Goal: Task Accomplishment & Management: Complete application form

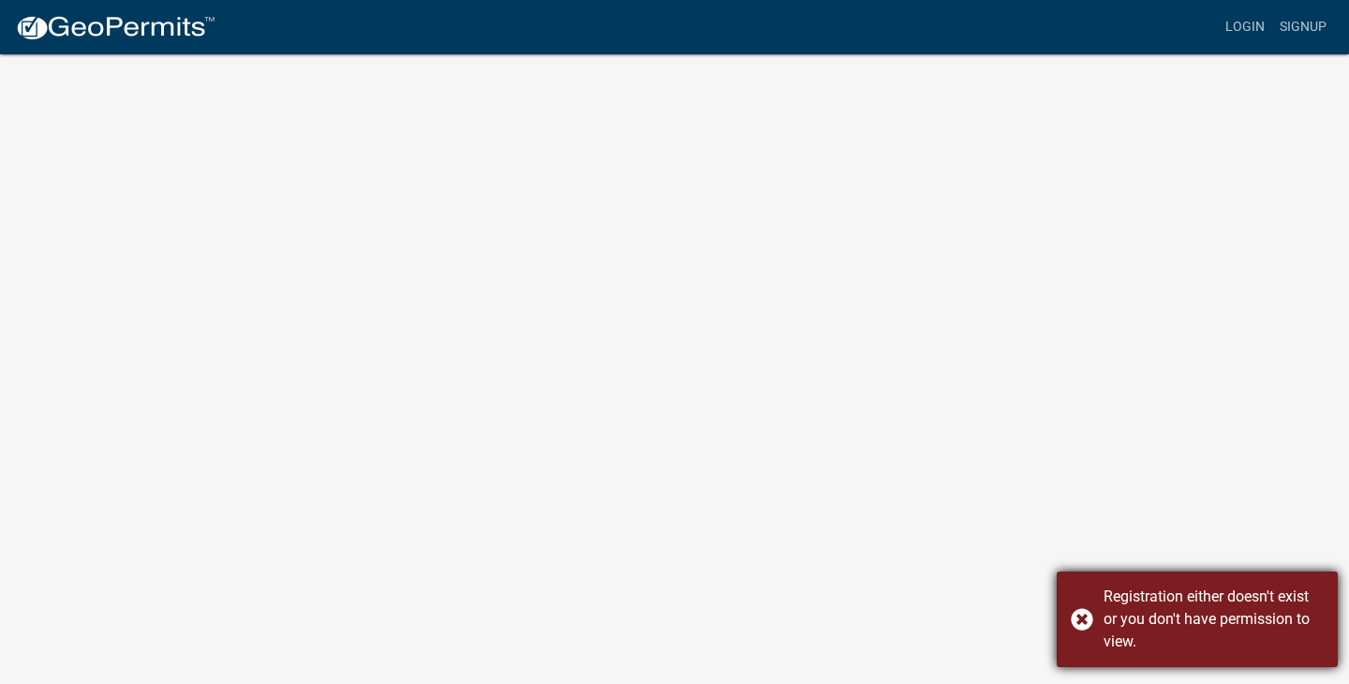
click at [1071, 617] on div "Registration either doesn't exist or you don't have permission to view." at bounding box center [1196, 619] width 281 height 96
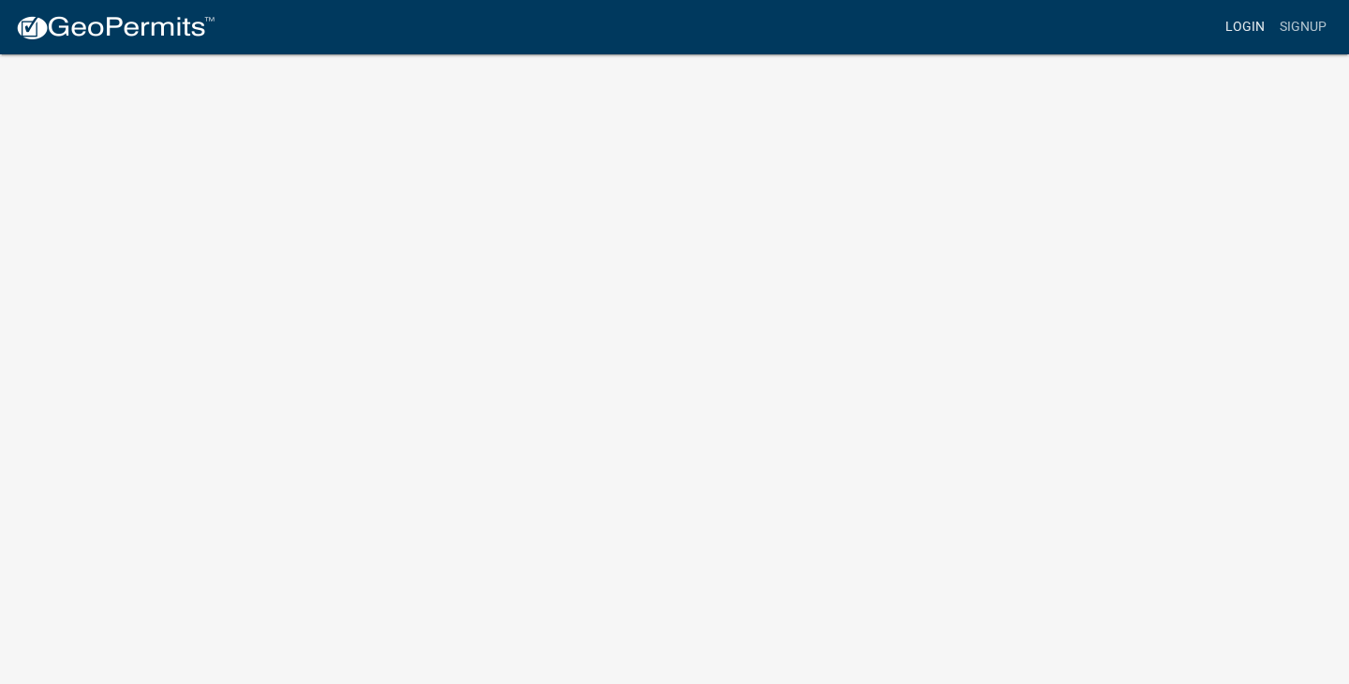
click at [1249, 27] on link "Login" at bounding box center [1245, 27] width 54 height 36
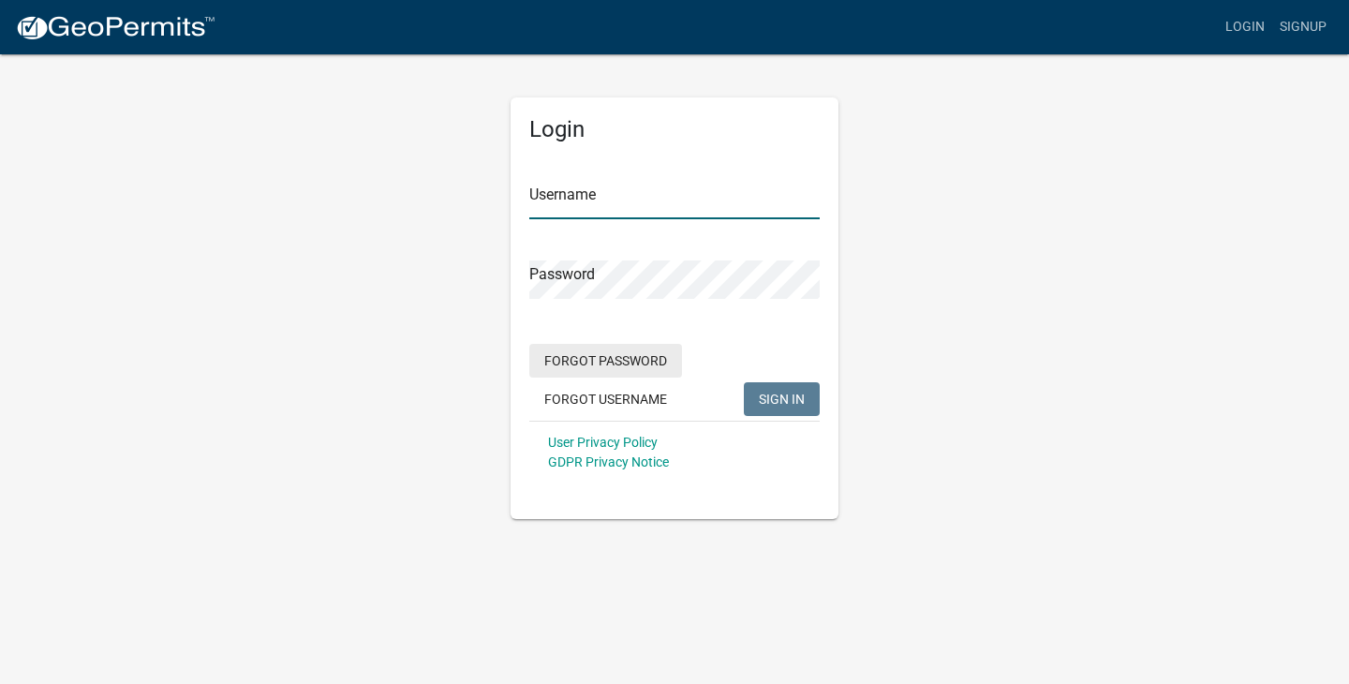
type input "Bratmare"
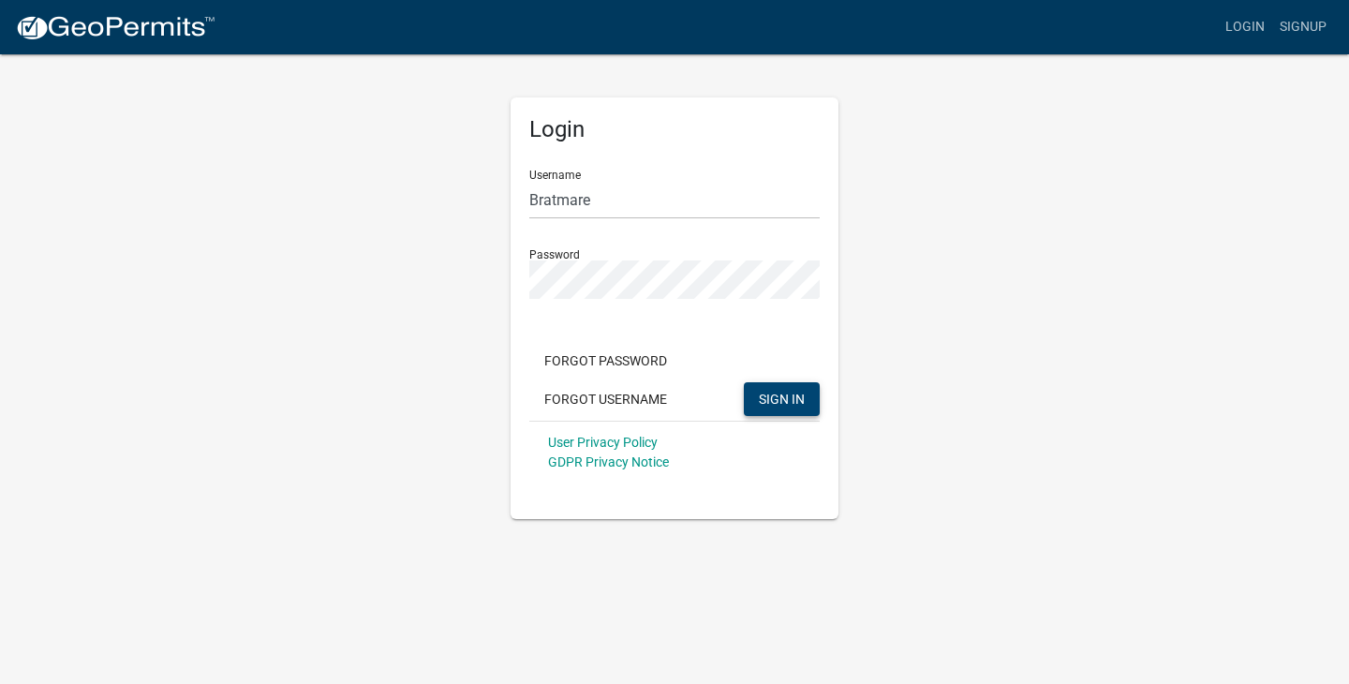
click at [787, 390] on button "SIGN IN" at bounding box center [782, 399] width 76 height 34
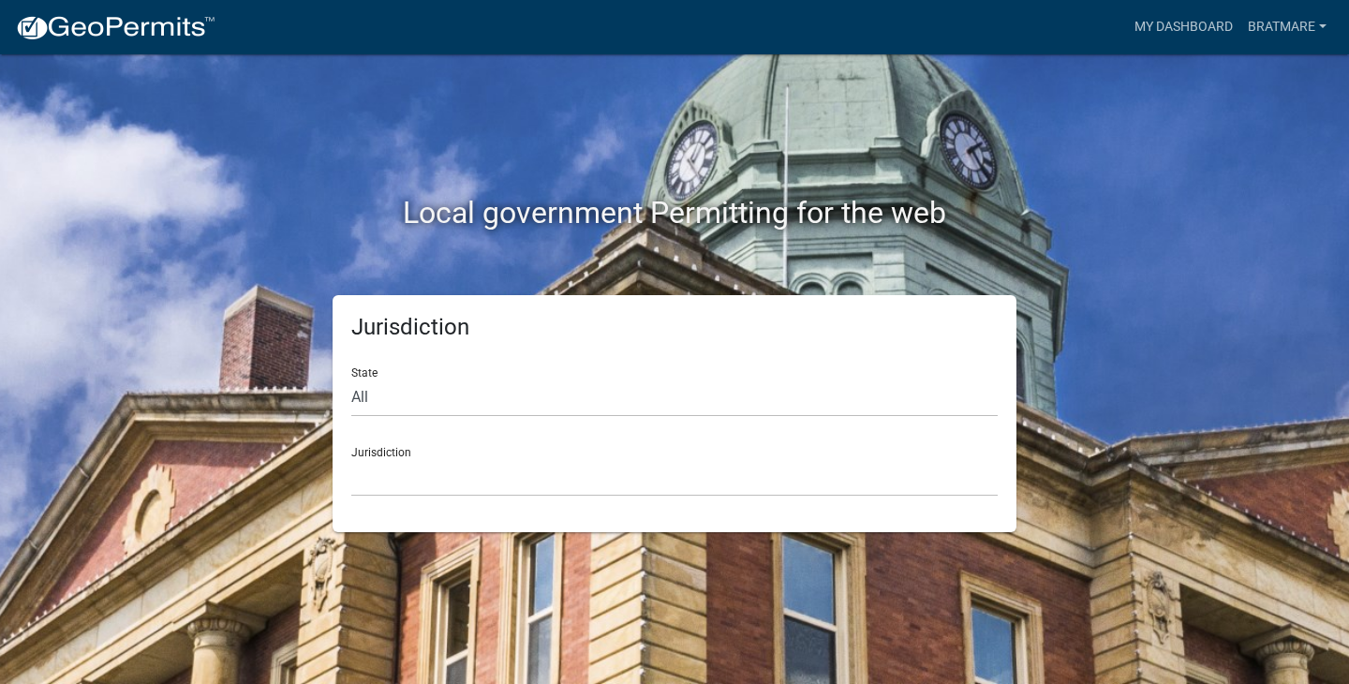
click at [208, 418] on div "Jurisdiction State All [US_STATE] [US_STATE] [US_STATE] [US_STATE] [US_STATE] […" at bounding box center [674, 413] width 1068 height 237
click at [384, 399] on select "All [US_STATE] [US_STATE] [US_STATE] [US_STATE] [US_STATE] [US_STATE] [US_STATE…" at bounding box center [674, 397] width 646 height 38
select select "[US_STATE]"
click at [397, 475] on select "City of [GEOGRAPHIC_DATA], [US_STATE] City of [GEOGRAPHIC_DATA], [US_STATE] Cit…" at bounding box center [674, 477] width 646 height 38
click at [411, 488] on select "City of [GEOGRAPHIC_DATA], [US_STATE] City of [GEOGRAPHIC_DATA], [US_STATE] Cit…" at bounding box center [674, 477] width 646 height 38
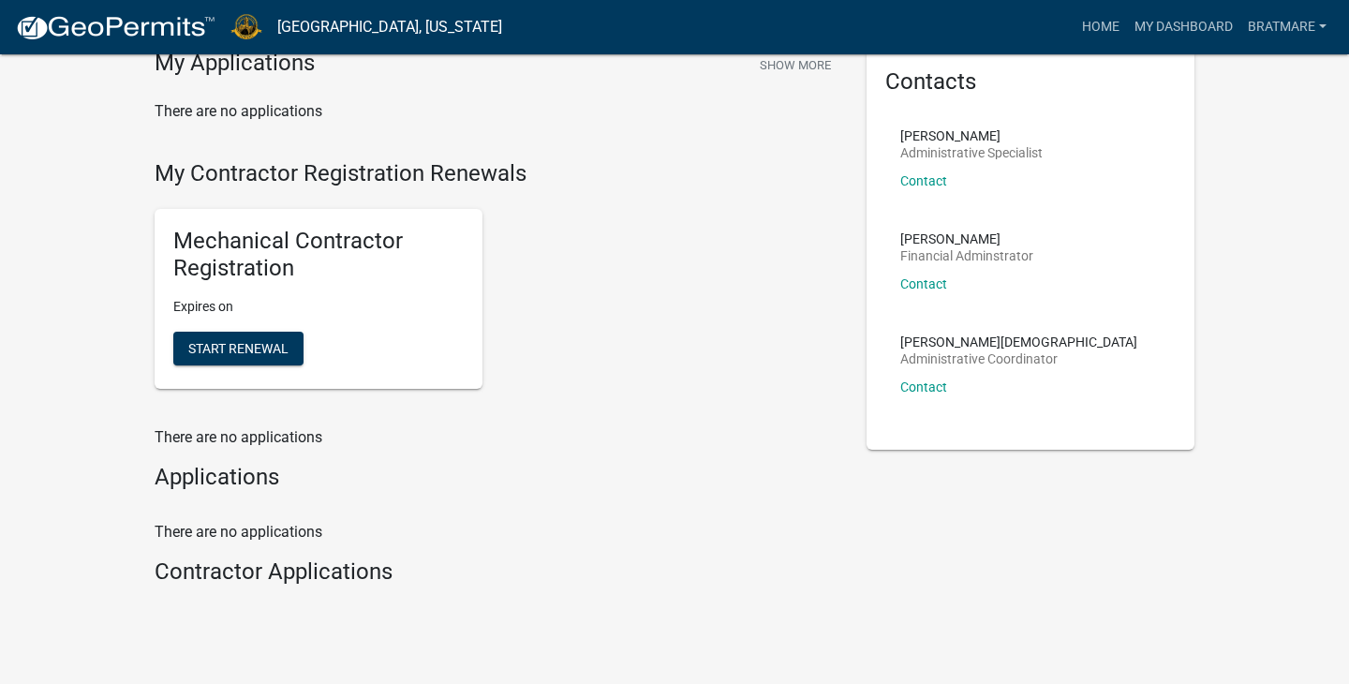
scroll to position [86, 0]
click at [271, 350] on span "Start Renewal" at bounding box center [238, 346] width 100 height 15
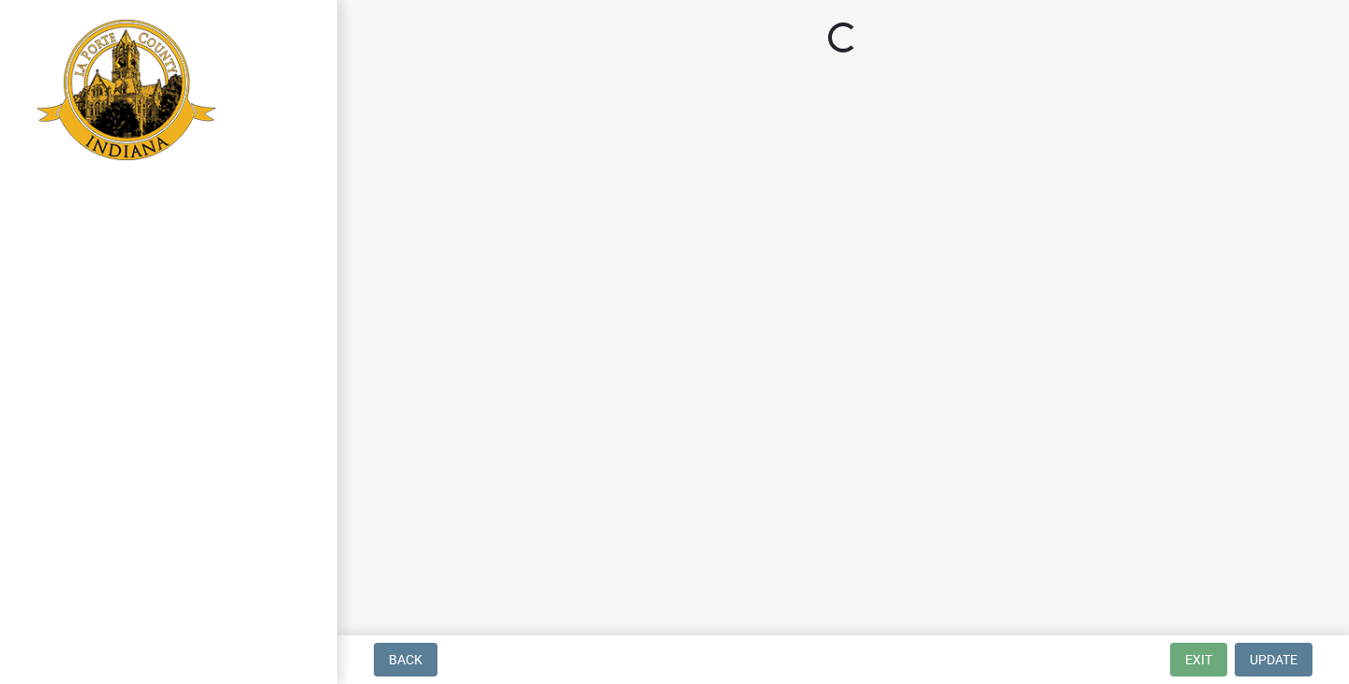
select select "IN"
